Goal: Task Accomplishment & Management: Manage account settings

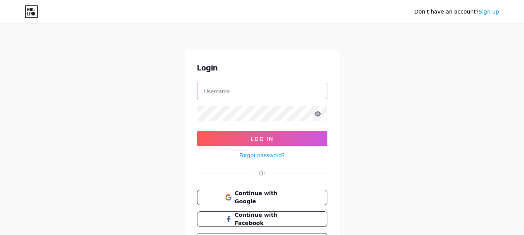
drag, startPoint x: 0, startPoint y: 0, endPoint x: 244, endPoint y: 94, distance: 261.3
click at [244, 94] on input "text" at bounding box center [262, 91] width 130 height 16
click at [250, 96] on input "lora9000" at bounding box center [262, 91] width 130 height 16
type input "lora90000009"
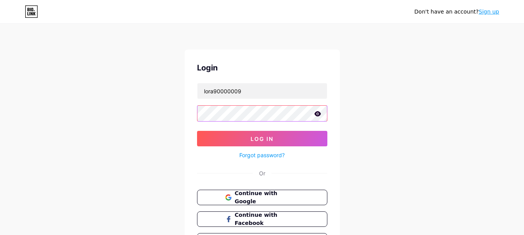
click at [197, 131] on button "Log In" at bounding box center [262, 139] width 130 height 16
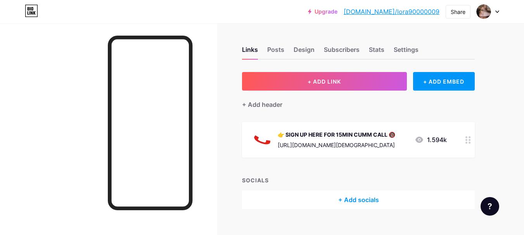
click at [336, 143] on div "[URL][DOMAIN_NAME][DEMOGRAPHIC_DATA]" at bounding box center [336, 145] width 117 height 8
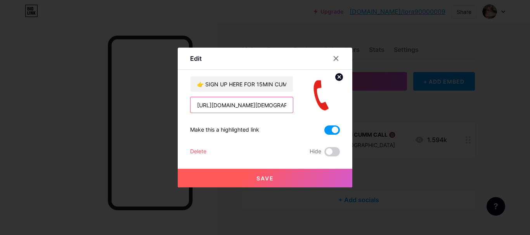
click at [220, 106] on input "[URL][DOMAIN_NAME][DEMOGRAPHIC_DATA]" at bounding box center [241, 105] width 102 height 16
click at [213, 106] on input "text" at bounding box center [241, 105] width 102 height 16
paste input "[URL][DOMAIN_NAME][DEMOGRAPHIC_DATA]"
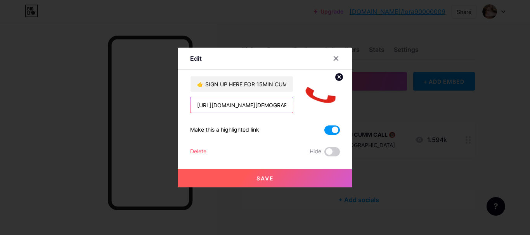
scroll to position [0, 59]
type input "[URL][DOMAIN_NAME][DEMOGRAPHIC_DATA]"
click at [269, 183] on button "Save" at bounding box center [265, 178] width 174 height 19
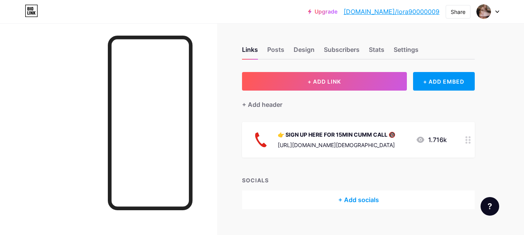
click at [312, 144] on div "[URL][DOMAIN_NAME][DEMOGRAPHIC_DATA]" at bounding box center [336, 145] width 117 height 8
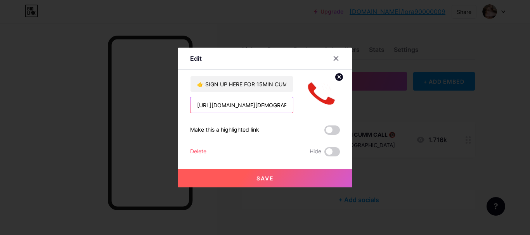
click at [228, 109] on input "[URL][DOMAIN_NAME][DEMOGRAPHIC_DATA]" at bounding box center [241, 105] width 102 height 16
click at [223, 107] on input "text" at bounding box center [241, 105] width 102 height 16
paste input "[URL][DOMAIN_NAME][DEMOGRAPHIC_DATA]"
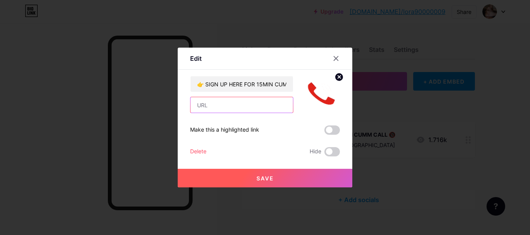
type input "[URL][DOMAIN_NAME][DEMOGRAPHIC_DATA]"
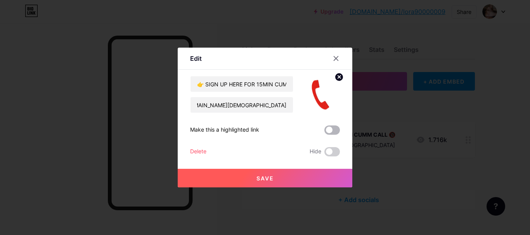
click at [332, 130] on span at bounding box center [332, 130] width 16 height 9
click at [324, 132] on input "checkbox" at bounding box center [324, 132] width 0 height 0
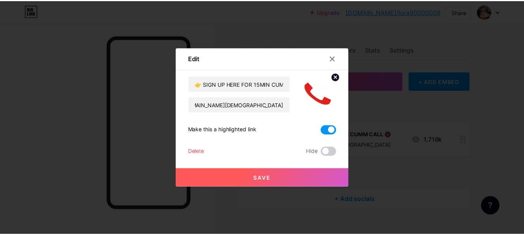
scroll to position [0, 0]
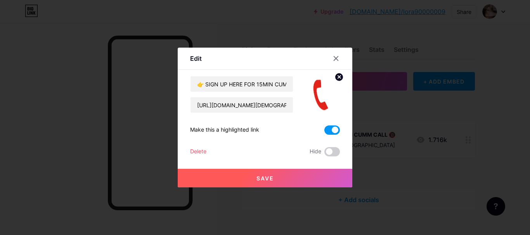
click at [297, 177] on button "Save" at bounding box center [265, 178] width 174 height 19
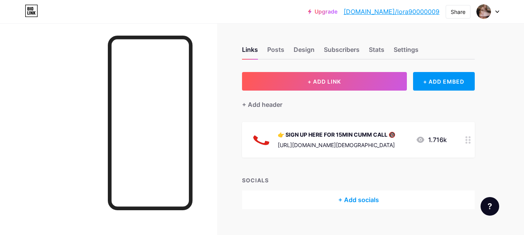
click at [496, 9] on div at bounding box center [488, 12] width 22 height 14
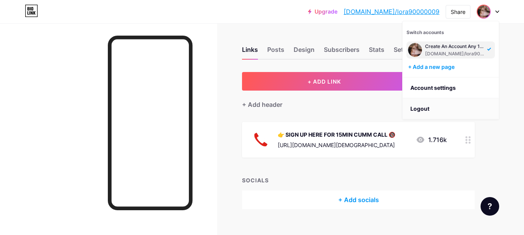
click at [423, 105] on li "Logout" at bounding box center [451, 108] width 96 height 21
